Goal: Task Accomplishment & Management: Manage account settings

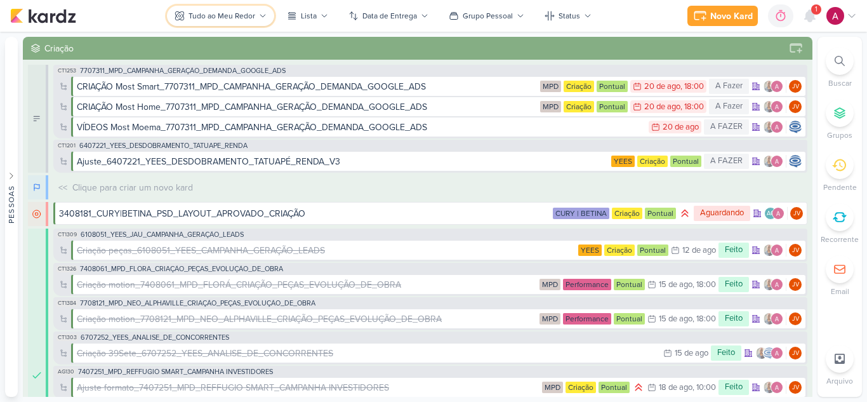
click at [201, 11] on div "Tudo ao Meu Redor" at bounding box center [221, 15] width 67 height 11
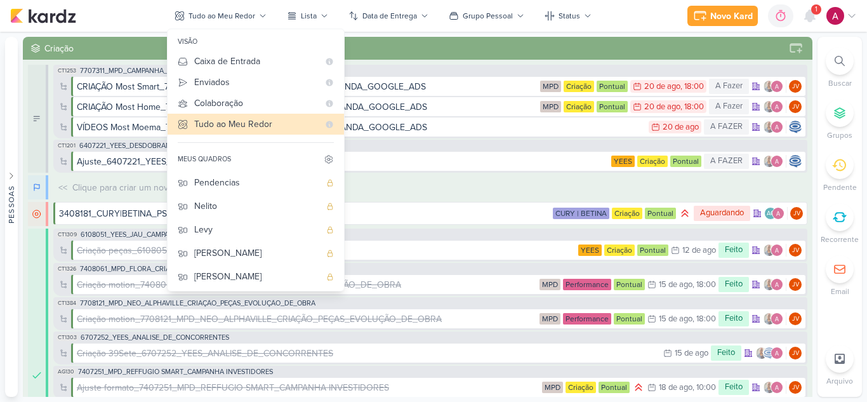
click at [113, 12] on div "Novo Kard Ctrl + k 0h0m Sessão desligada... Hoje 0h0m Semana 0h0m Mês 0h0m" at bounding box center [433, 16] width 847 height 32
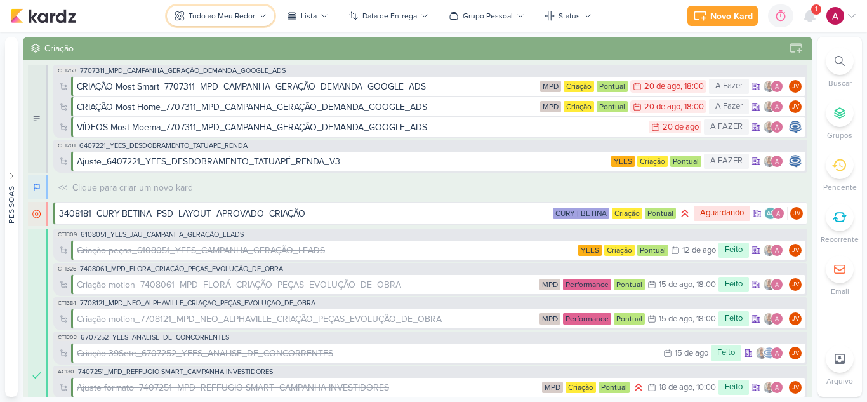
click at [241, 13] on div "Tudo ao Meu Redor" at bounding box center [221, 15] width 67 height 11
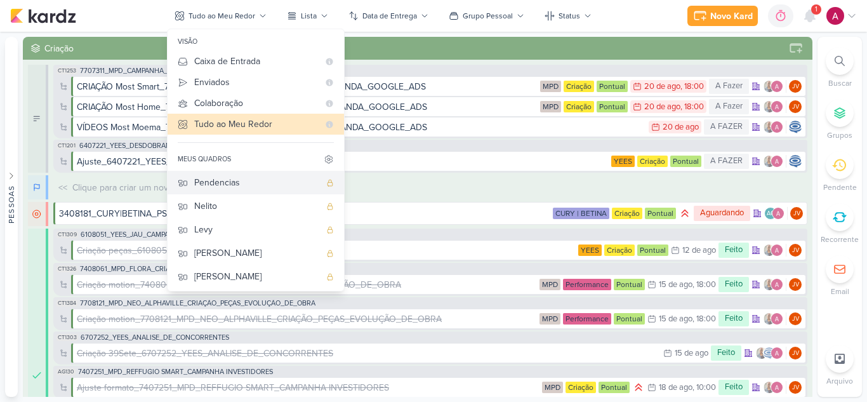
click at [282, 183] on div "Pendencias" at bounding box center [257, 182] width 126 height 13
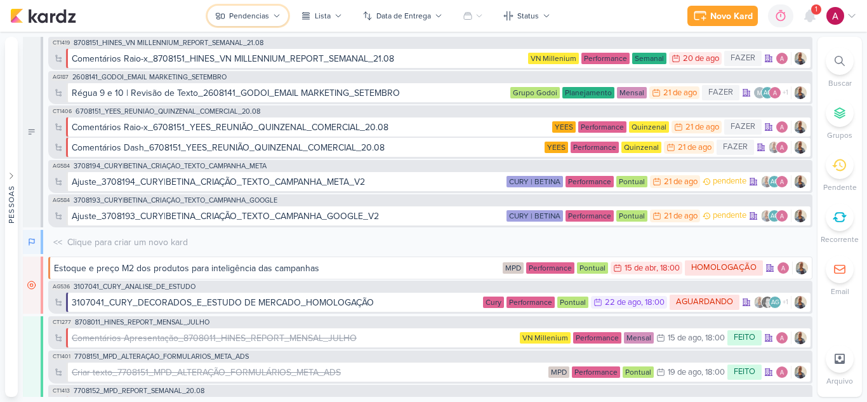
click at [250, 16] on div "Pendencias" at bounding box center [249, 15] width 40 height 11
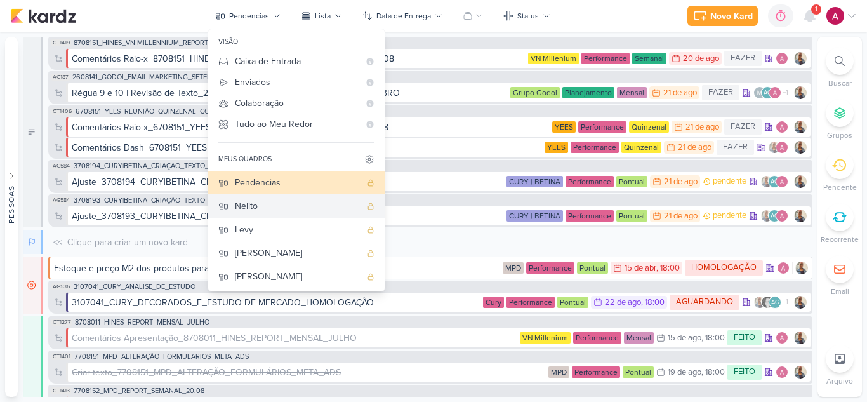
click at [272, 203] on div "Nelito" at bounding box center [298, 205] width 126 height 13
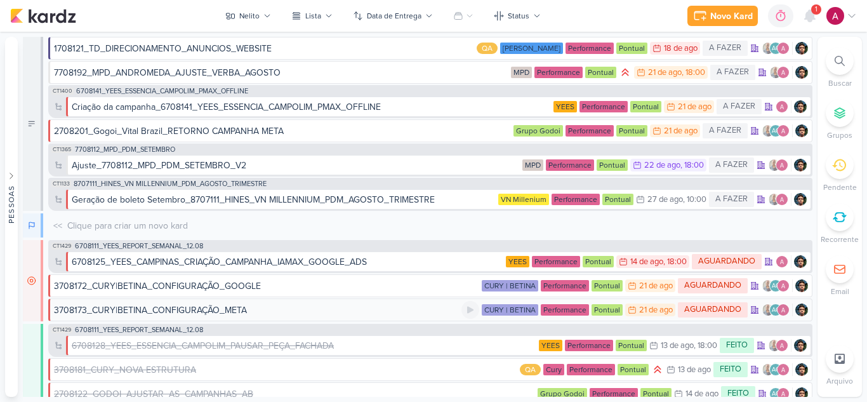
click at [338, 313] on div "3708173_CURY|BETINA_CONFIGURAÇÃO_META" at bounding box center [257, 309] width 407 height 13
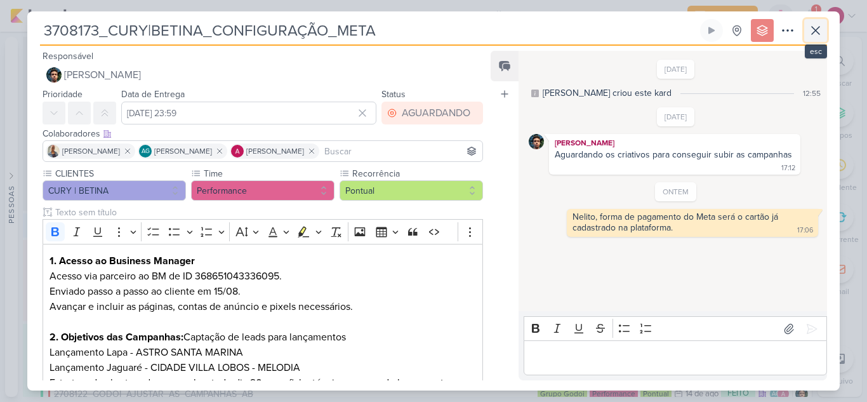
click at [811, 30] on icon at bounding box center [815, 30] width 15 height 15
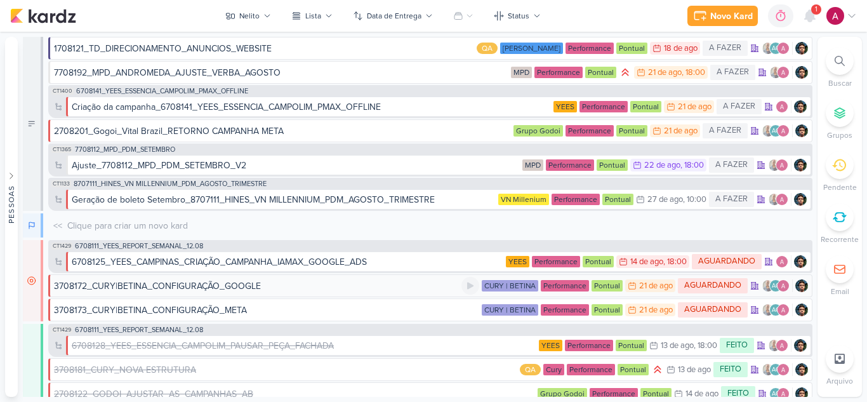
click at [274, 287] on div "3708172_CURY|BETINA_CONFIGURAÇÃO_GOOGLE" at bounding box center [257, 285] width 407 height 13
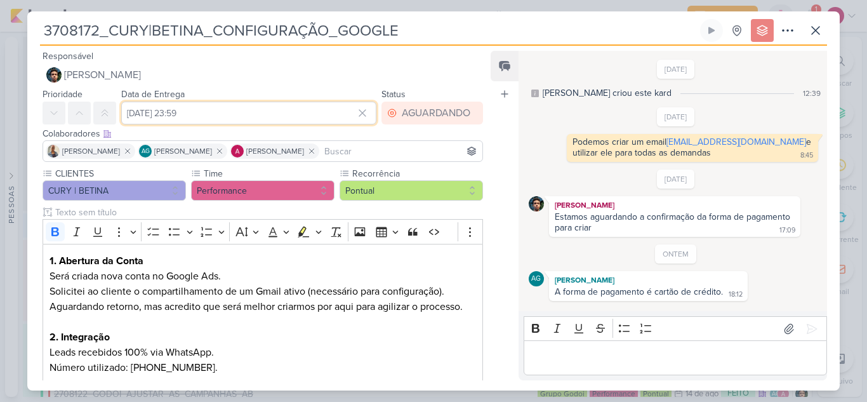
click at [214, 109] on input "[DATE] 23:59" at bounding box center [248, 113] width 255 height 23
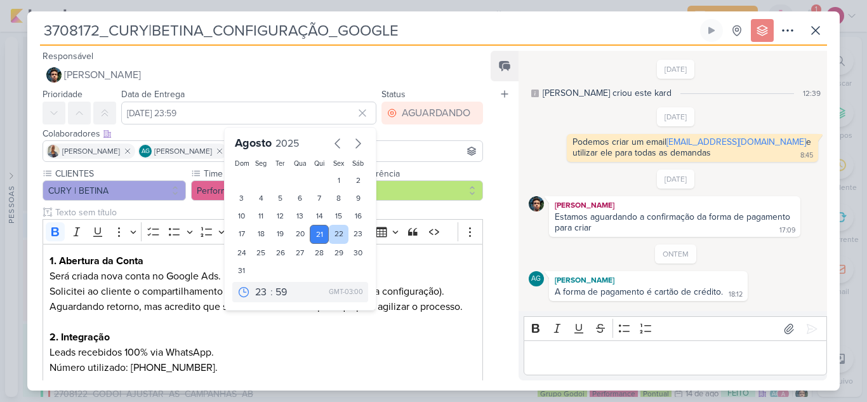
click at [336, 237] on div "22" at bounding box center [339, 234] width 20 height 19
type input "[DATE] 23:59"
click at [505, 290] on div "Feed Atrelar email Solte o email para atrelar ao kard" at bounding box center [505, 215] width 28 height 329
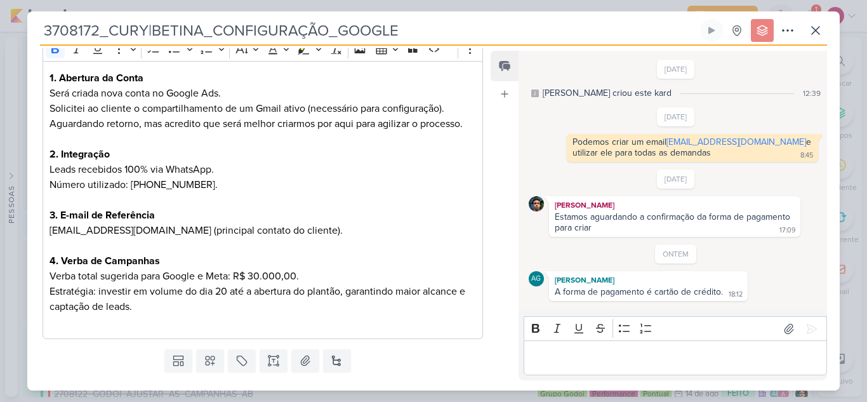
scroll to position [212, 0]
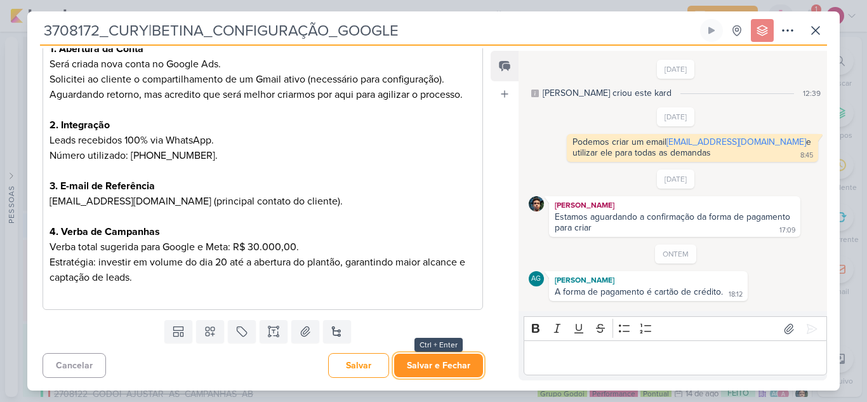
click at [442, 362] on button "Salvar e Fechar" at bounding box center [438, 364] width 89 height 23
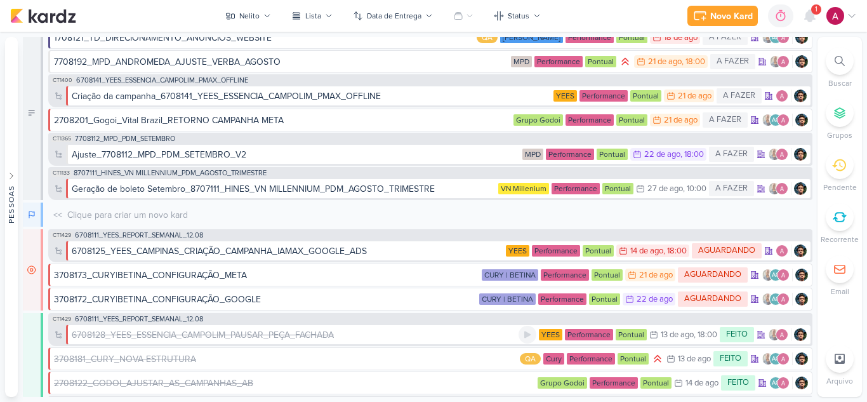
scroll to position [0, 0]
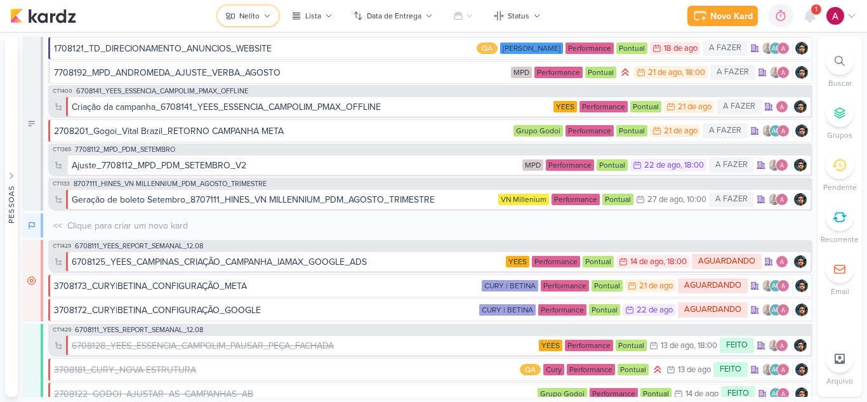
click at [254, 15] on div "Nelito" at bounding box center [249, 15] width 20 height 11
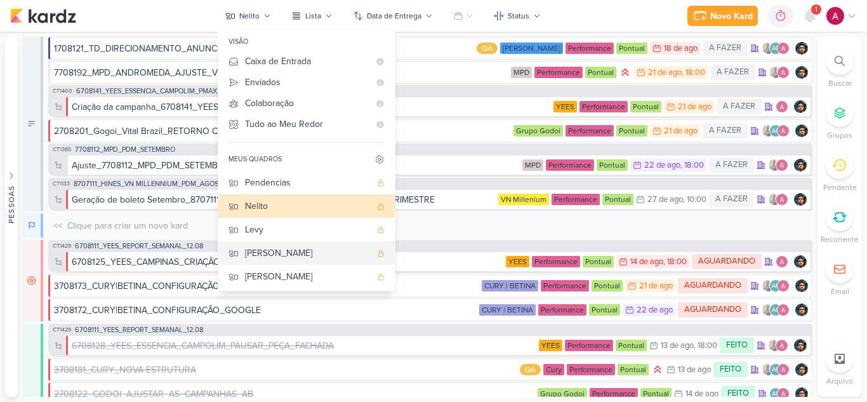
click at [291, 256] on div "[PERSON_NAME]" at bounding box center [308, 252] width 126 height 13
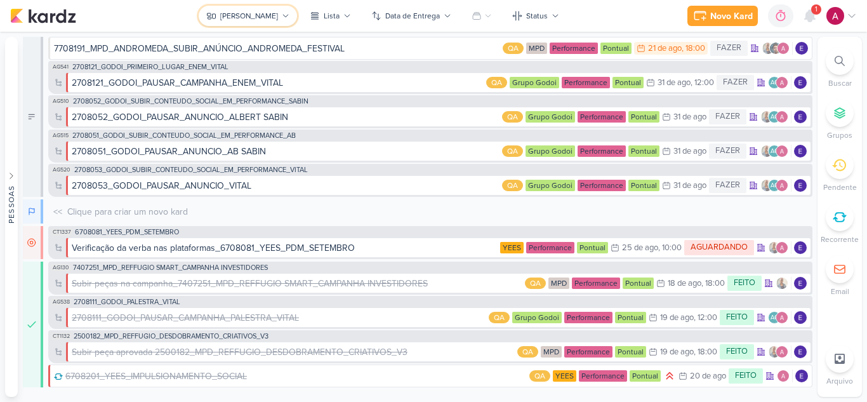
click at [268, 16] on button "[PERSON_NAME]" at bounding box center [248, 16] width 98 height 20
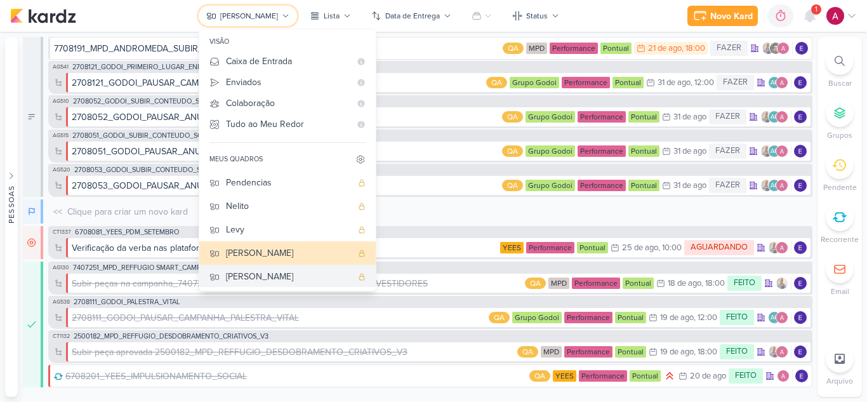
scroll to position [48, 0]
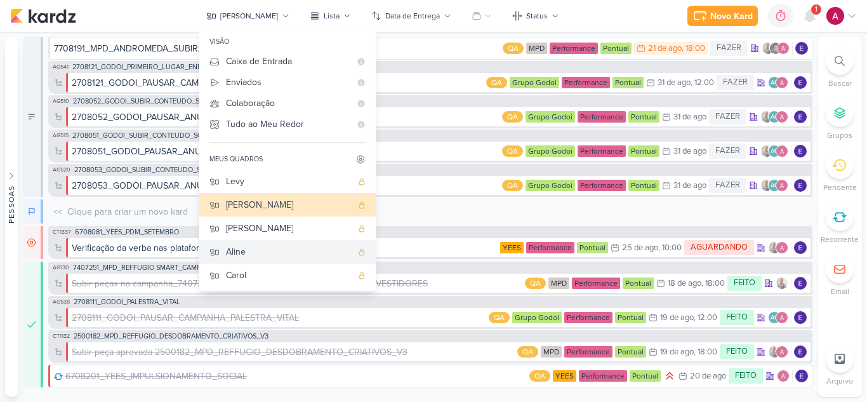
click at [282, 259] on button "Aline" at bounding box center [287, 251] width 176 height 23
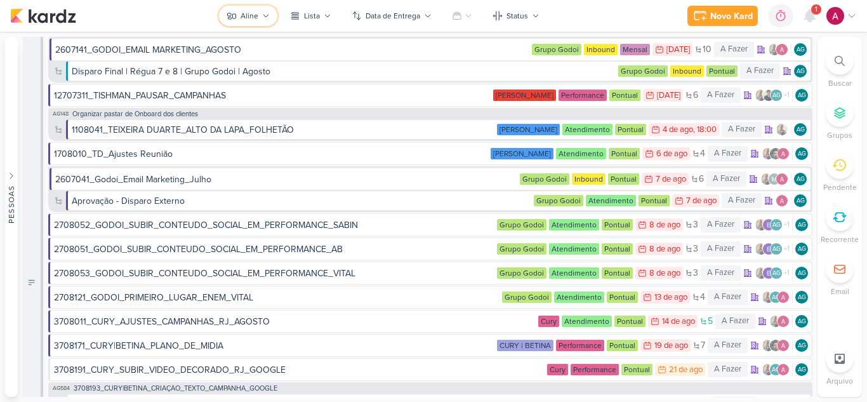
click at [263, 15] on icon at bounding box center [266, 16] width 8 height 8
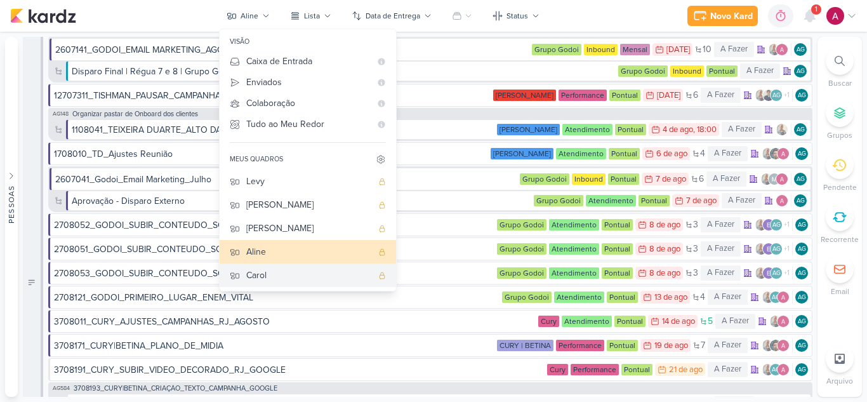
click at [283, 274] on div "Carol" at bounding box center [309, 274] width 126 height 13
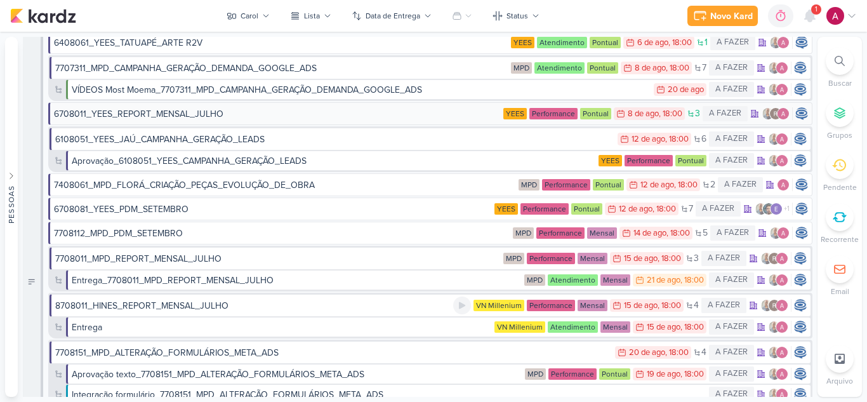
scroll to position [0, 0]
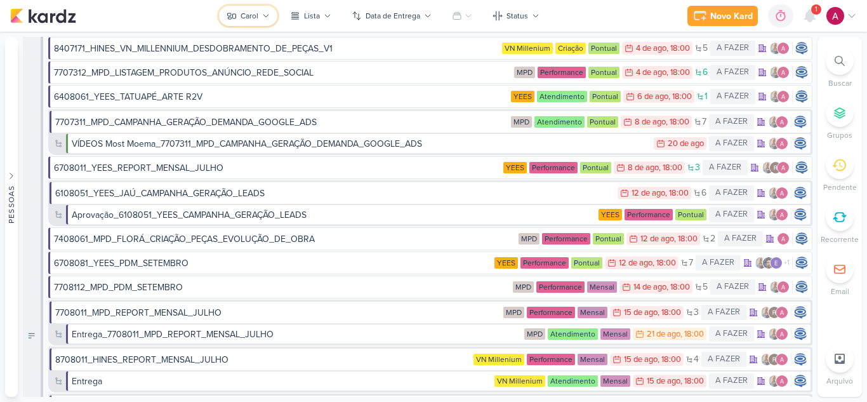
click at [252, 17] on div "Carol" at bounding box center [250, 15] width 18 height 11
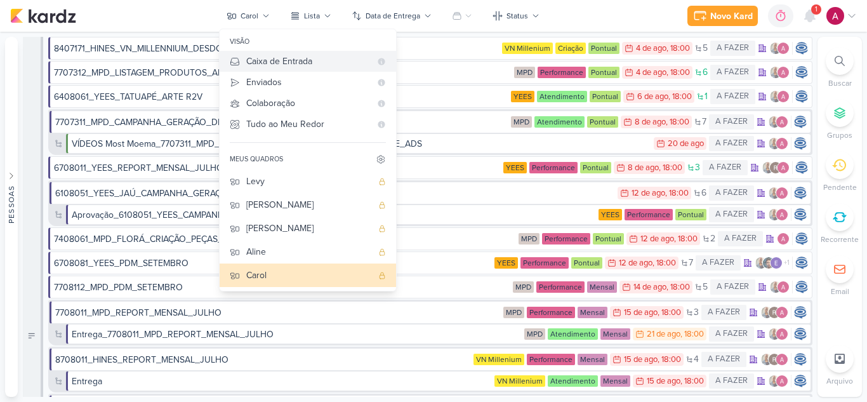
click at [280, 62] on div "Caixa de Entrada" at bounding box center [308, 61] width 124 height 13
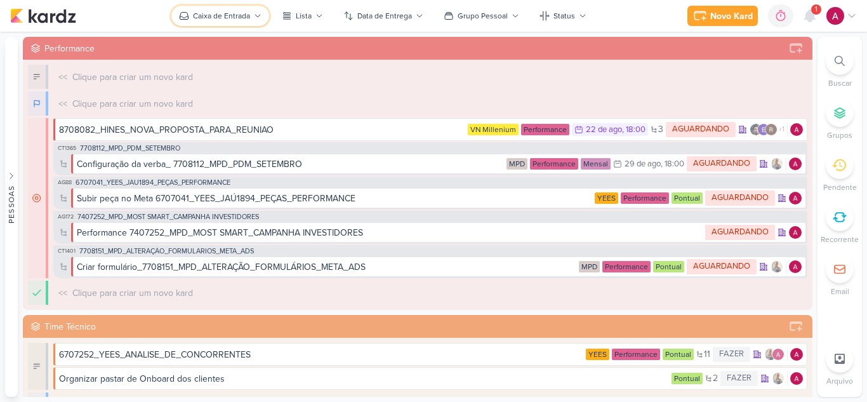
click at [252, 17] on button "Caixa de Entrada" at bounding box center [220, 16] width 98 height 20
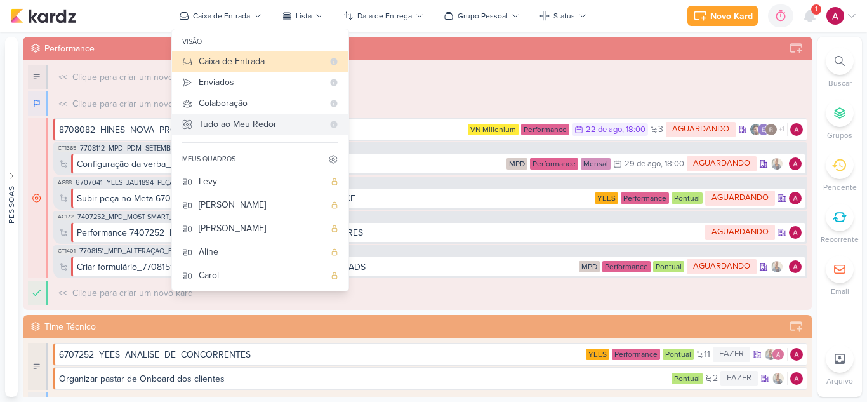
click at [243, 124] on div "Tudo ao Meu Redor" at bounding box center [261, 123] width 124 height 13
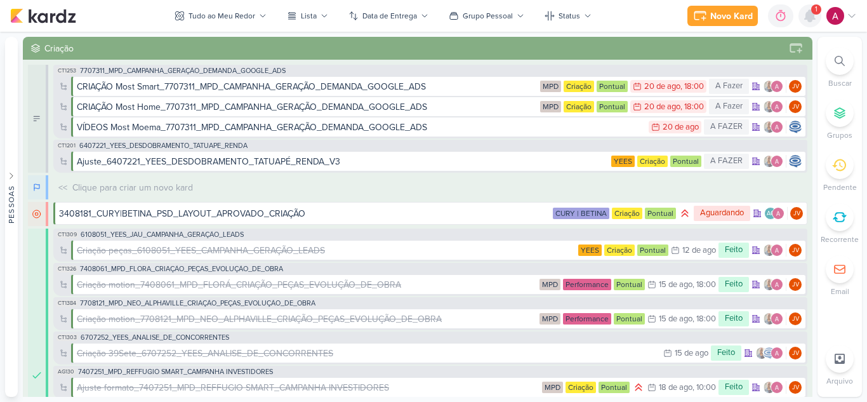
click at [811, 18] on icon at bounding box center [810, 15] width 10 height 11
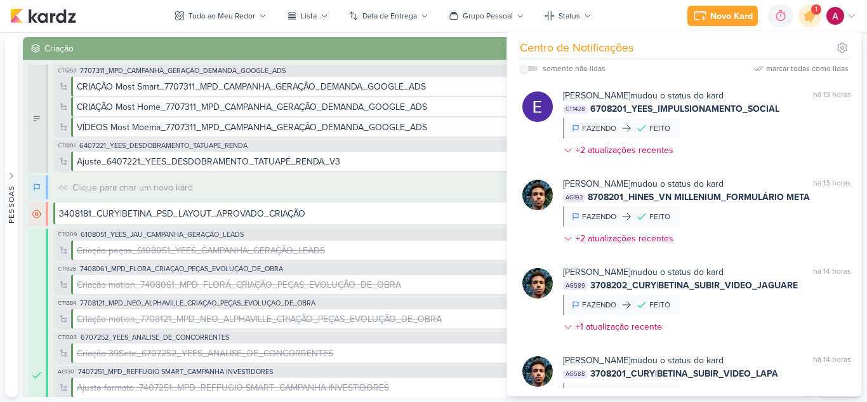
click at [533, 67] on label at bounding box center [529, 68] width 18 height 5
click at [529, 67] on input "checkbox" at bounding box center [524, 68] width 9 height 9
checkbox input "true"
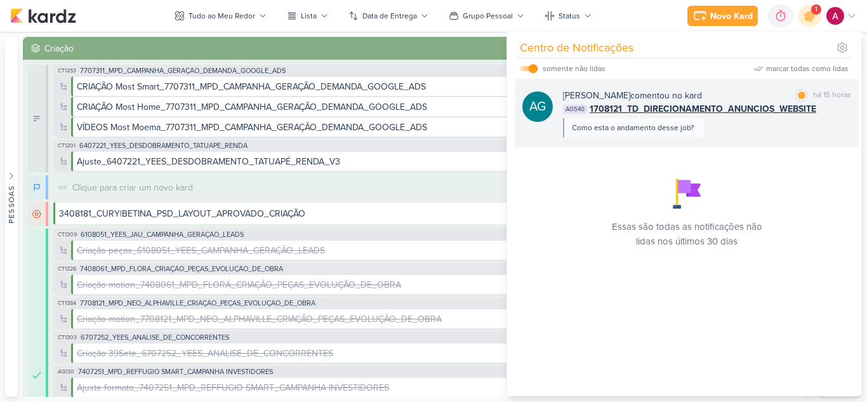
click at [751, 122] on div "[PERSON_NAME] comentou no kard marcar como lida há 15 horas AG540 1708121_TD_DI…" at bounding box center [707, 113] width 288 height 48
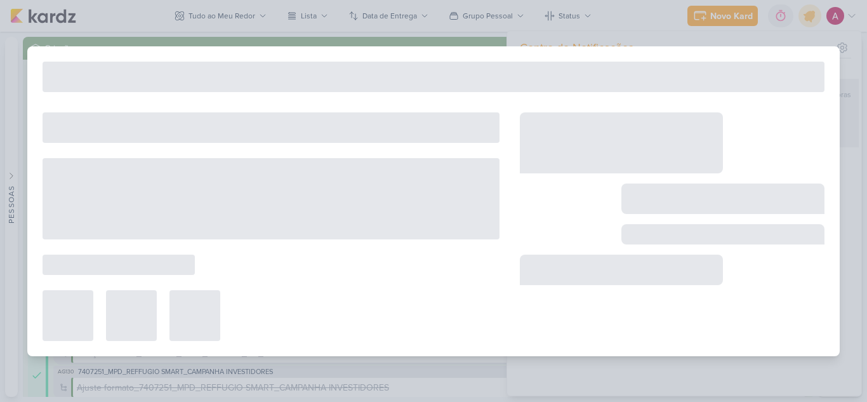
type input "1708121_TD_DIRECIONAMENTO_ANUNCIOS_WEBSITE"
type input "[DATE] 23:59"
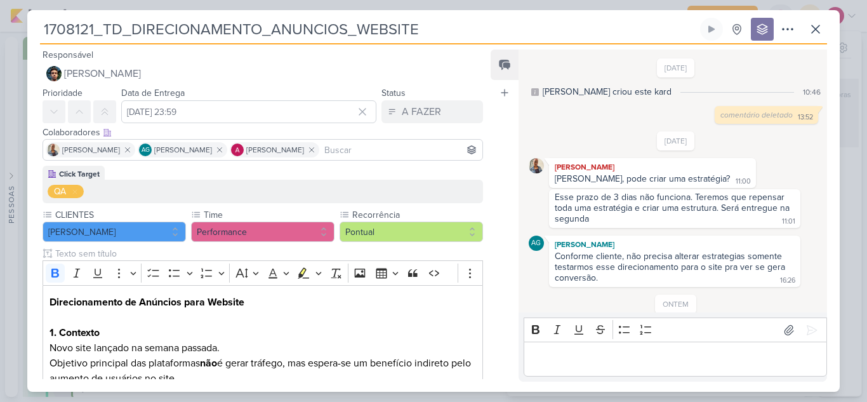
scroll to position [44, 0]
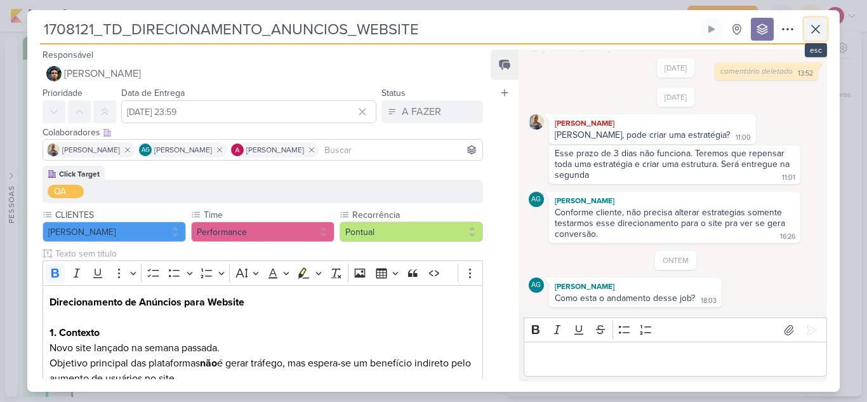
click at [818, 30] on icon at bounding box center [815, 29] width 15 height 15
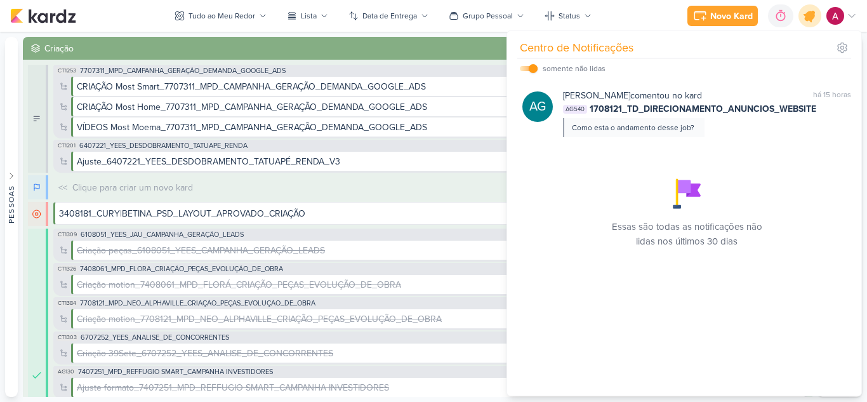
click at [807, 11] on icon at bounding box center [810, 16] width 22 height 22
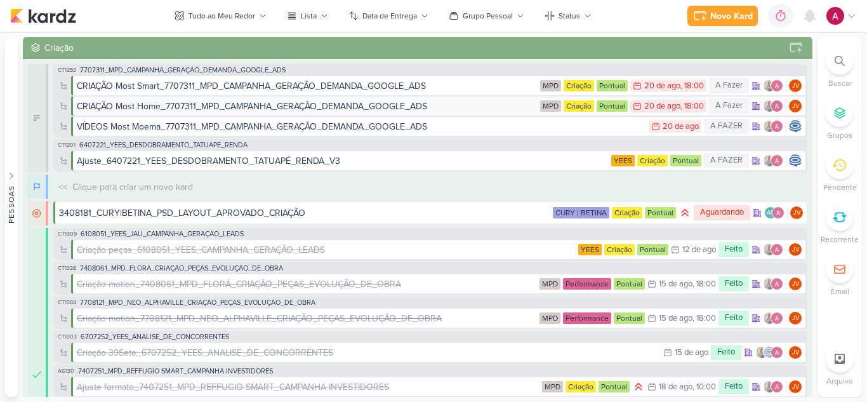
scroll to position [0, 0]
